Goal: Transaction & Acquisition: Purchase product/service

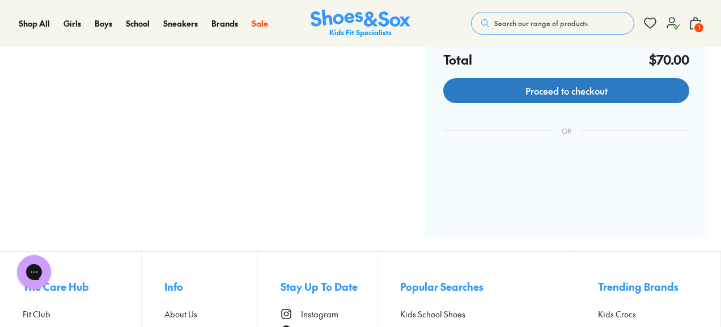
scroll to position [220, 0]
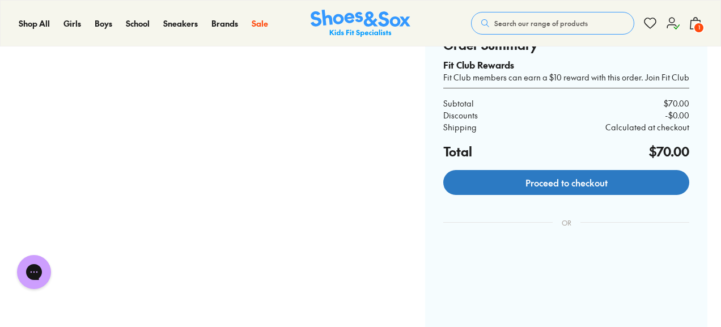
click at [556, 181] on link "Proceed to checkout" at bounding box center [567, 182] width 246 height 25
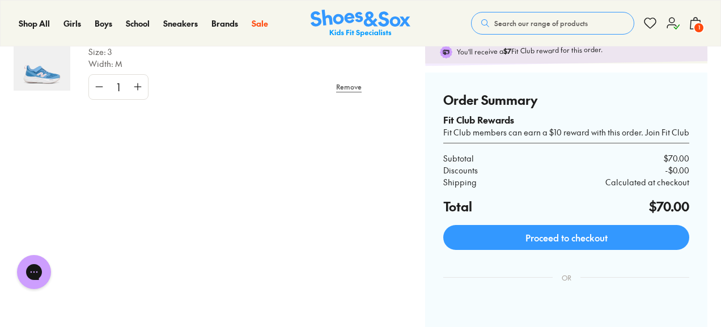
scroll to position [152, 0]
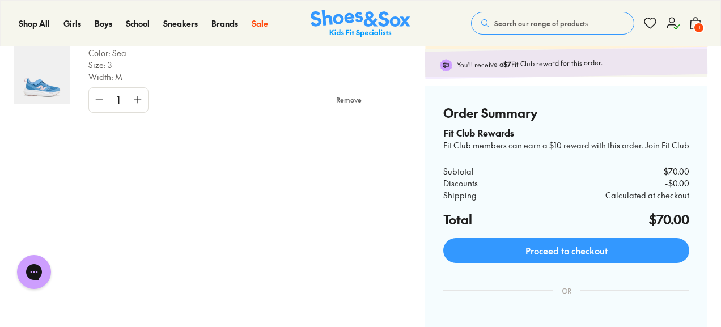
click at [666, 145] on div "Fit Club members can earn a $10 reward with this order. Join Fit Club" at bounding box center [567, 146] width 246 height 12
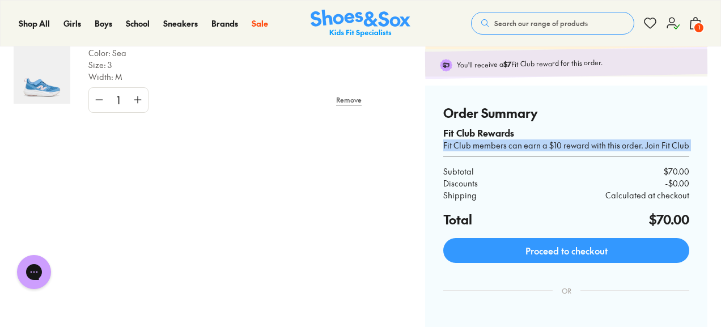
click at [666, 145] on div "Fit Club members can earn a $10 reward with this order. Join Fit Club" at bounding box center [567, 146] width 246 height 12
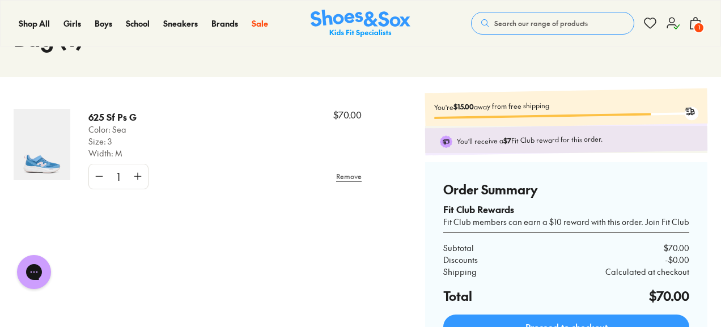
scroll to position [71, 0]
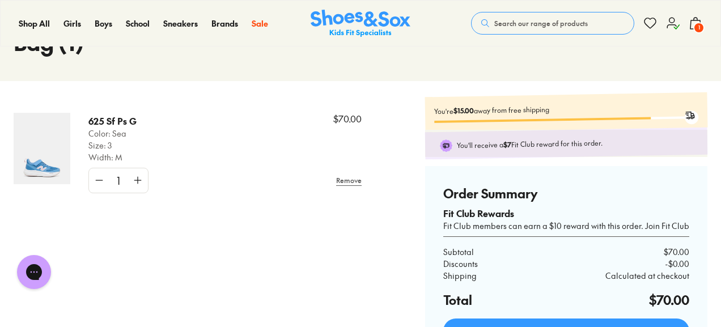
click at [557, 146] on p "You'll receive a $7 Fit Club reward for this order." at bounding box center [575, 143] width 237 height 14
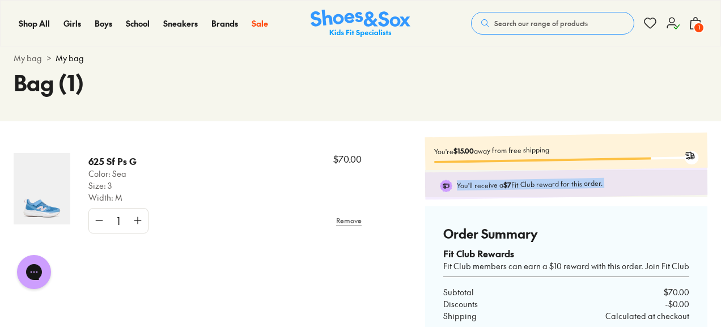
scroll to position [0, 0]
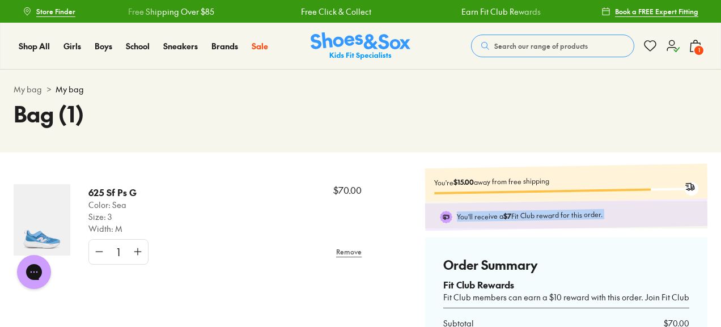
click at [670, 51] on icon at bounding box center [673, 46] width 14 height 14
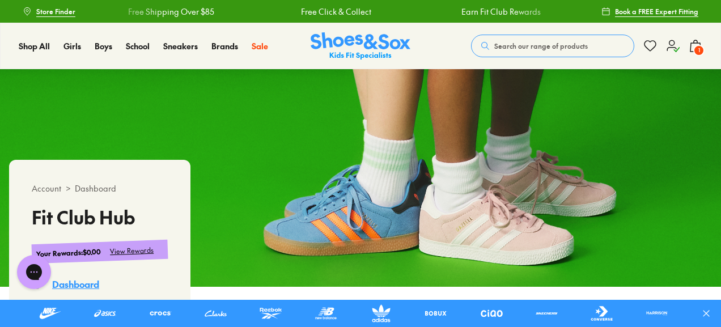
click at [674, 49] on icon at bounding box center [673, 46] width 14 height 14
click at [698, 45] on span "1" at bounding box center [699, 50] width 11 height 11
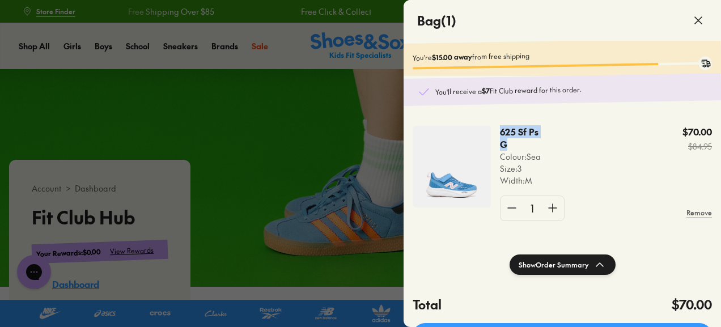
drag, startPoint x: 500, startPoint y: 133, endPoint x: 518, endPoint y: 147, distance: 23.0
click at [518, 147] on p "625 Sf Ps G" at bounding box center [519, 138] width 39 height 25
copy p "625 Sf Ps G"
